Goal: Find specific page/section: Find specific page/section

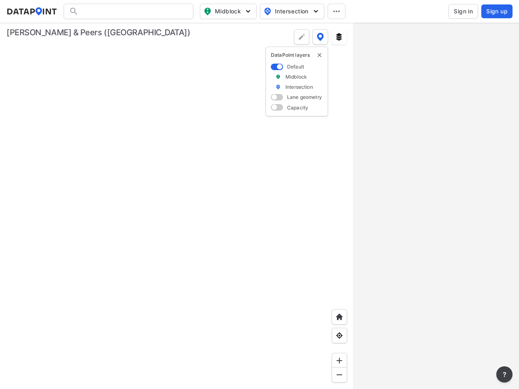
click at [228, 11] on span "Midblock" at bounding box center [228, 11] width 48 height 10
click at [292, 11] on span "Intersection" at bounding box center [292, 11] width 56 height 10
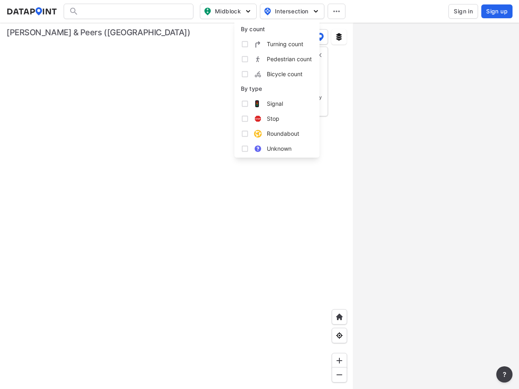
click at [337, 11] on icon at bounding box center [336, 12] width 6 height 2
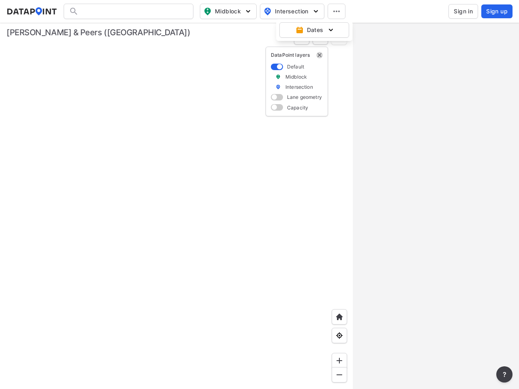
click at [320, 55] on img "delete" at bounding box center [319, 55] width 6 height 6
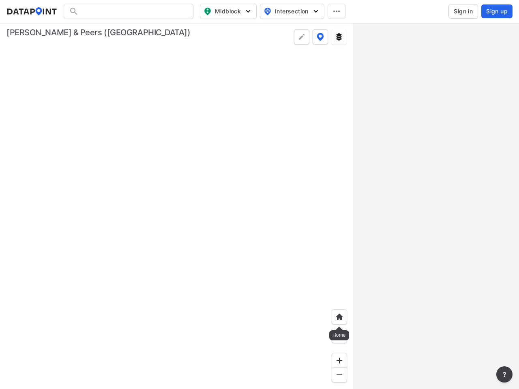
click at [339, 317] on img at bounding box center [339, 317] width 8 height 8
click at [339, 336] on img at bounding box center [339, 336] width 8 height 8
click at [339, 361] on img at bounding box center [339, 361] width 8 height 8
click at [339, 375] on img at bounding box center [339, 375] width 8 height 8
click at [339, 37] on img at bounding box center [339, 37] width 8 height 8
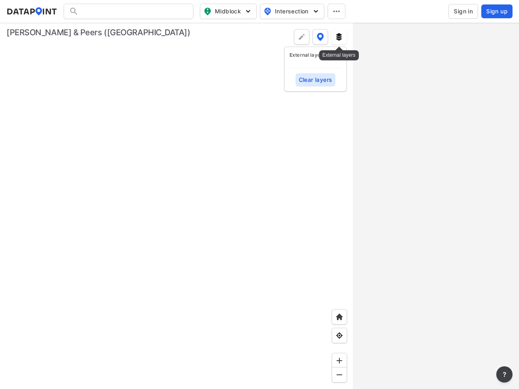
click at [320, 37] on img at bounding box center [320, 37] width 7 height 8
